Goal: Information Seeking & Learning: Learn about a topic

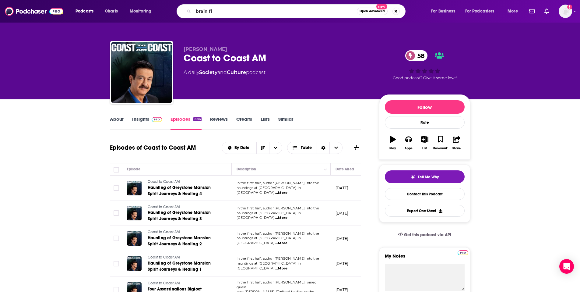
type input "brain fit"
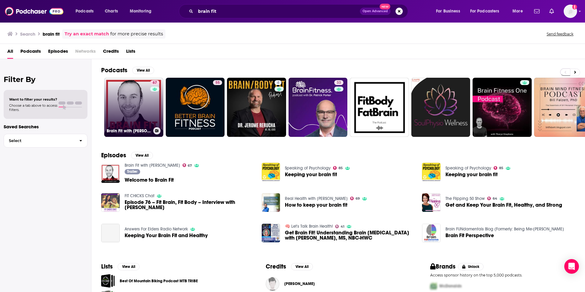
click at [114, 111] on link "67 Brain Fit with [PERSON_NAME]" at bounding box center [133, 107] width 59 height 59
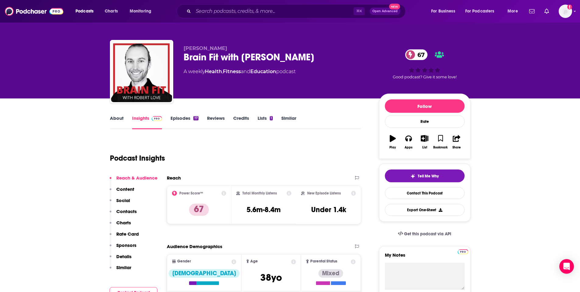
scroll to position [1, 0]
click at [181, 120] on link "Episodes 17" at bounding box center [185, 122] width 28 height 14
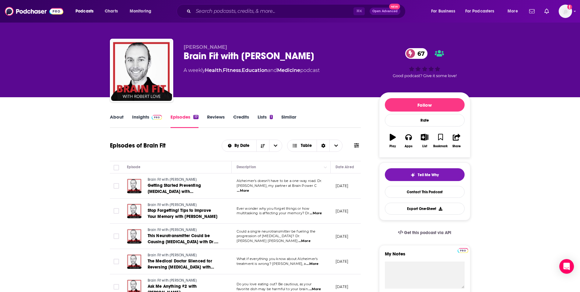
scroll to position [2, 0]
